Goal: Task Accomplishment & Management: Use online tool/utility

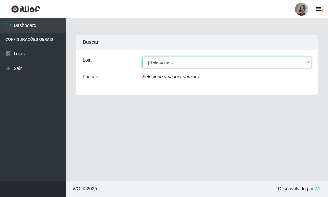
click at [309, 63] on select "[Selecione...] Supermercado Sao Francisco - Amarante" at bounding box center [226, 63] width 169 height 12
select select "383"
click at [142, 57] on select "[Selecione...] Supermercado Sao Francisco - Amarante" at bounding box center [226, 63] width 169 height 12
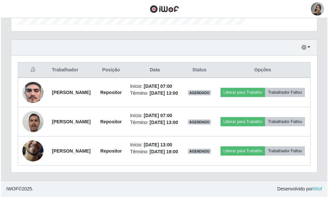
scroll to position [250, 0]
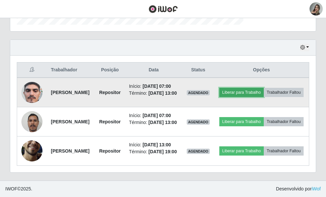
click at [264, 88] on button "Liberar para Trabalho" at bounding box center [241, 92] width 44 height 9
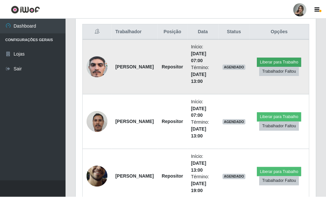
scroll to position [137, 236]
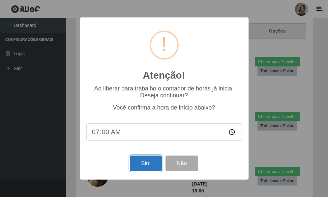
click at [146, 169] on button "Sim" at bounding box center [146, 163] width 32 height 15
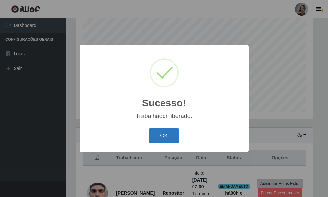
click at [158, 137] on button "OK" at bounding box center [163, 135] width 31 height 15
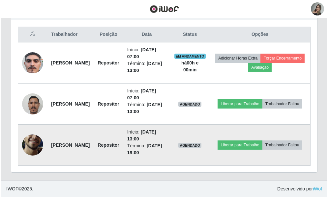
scroll to position [249, 0]
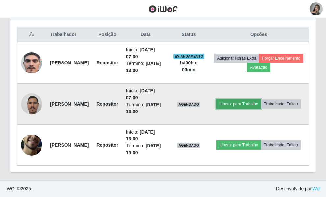
click at [261, 109] on button "Liberar para Trabalho" at bounding box center [238, 103] width 44 height 9
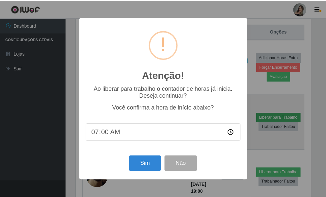
scroll to position [137, 236]
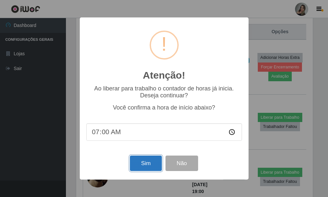
click at [146, 167] on button "Sim" at bounding box center [146, 163] width 32 height 15
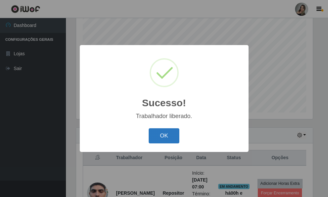
click at [159, 134] on button "OK" at bounding box center [163, 135] width 31 height 15
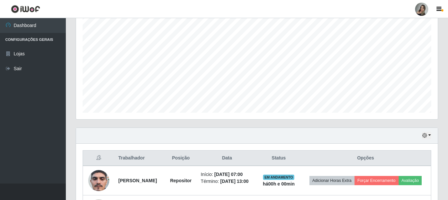
scroll to position [137, 362]
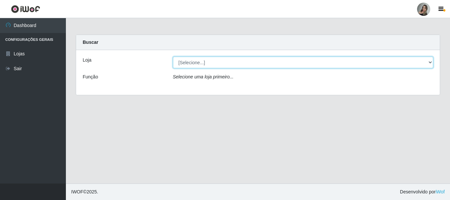
click at [202, 67] on select "[Selecione...] Supermercado Sao Francisco - Amarante" at bounding box center [303, 63] width 260 height 12
select select "383"
click at [173, 57] on select "[Selecione...] Supermercado Sao Francisco - Amarante" at bounding box center [303, 63] width 260 height 12
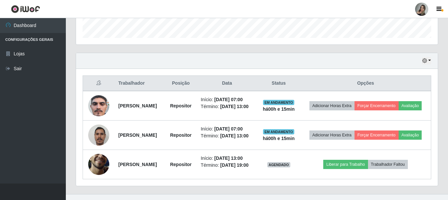
scroll to position [223, 0]
